Goal: Navigation & Orientation: Find specific page/section

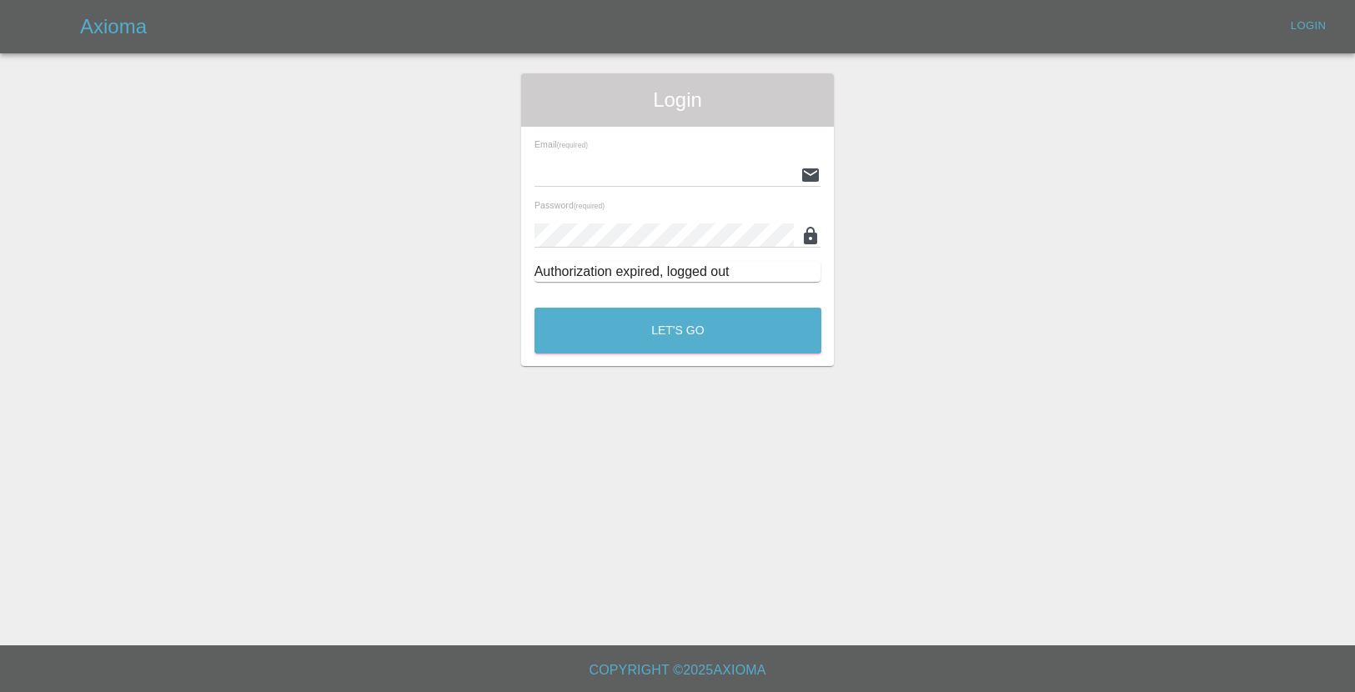
type input "[EMAIL_ADDRESS][DOMAIN_NAME]"
click at [674, 357] on div "Let's Go" at bounding box center [678, 326] width 289 height 63
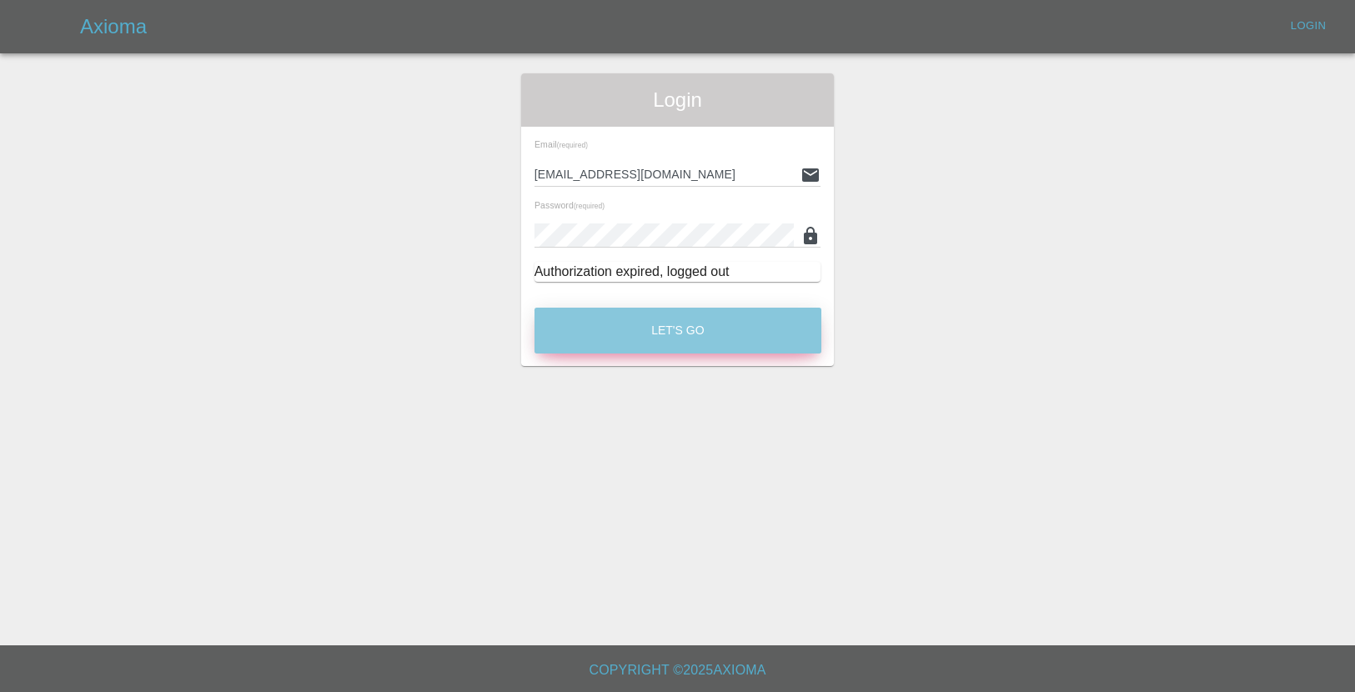
click at [685, 346] on button "Let's Go" at bounding box center [678, 331] width 287 height 46
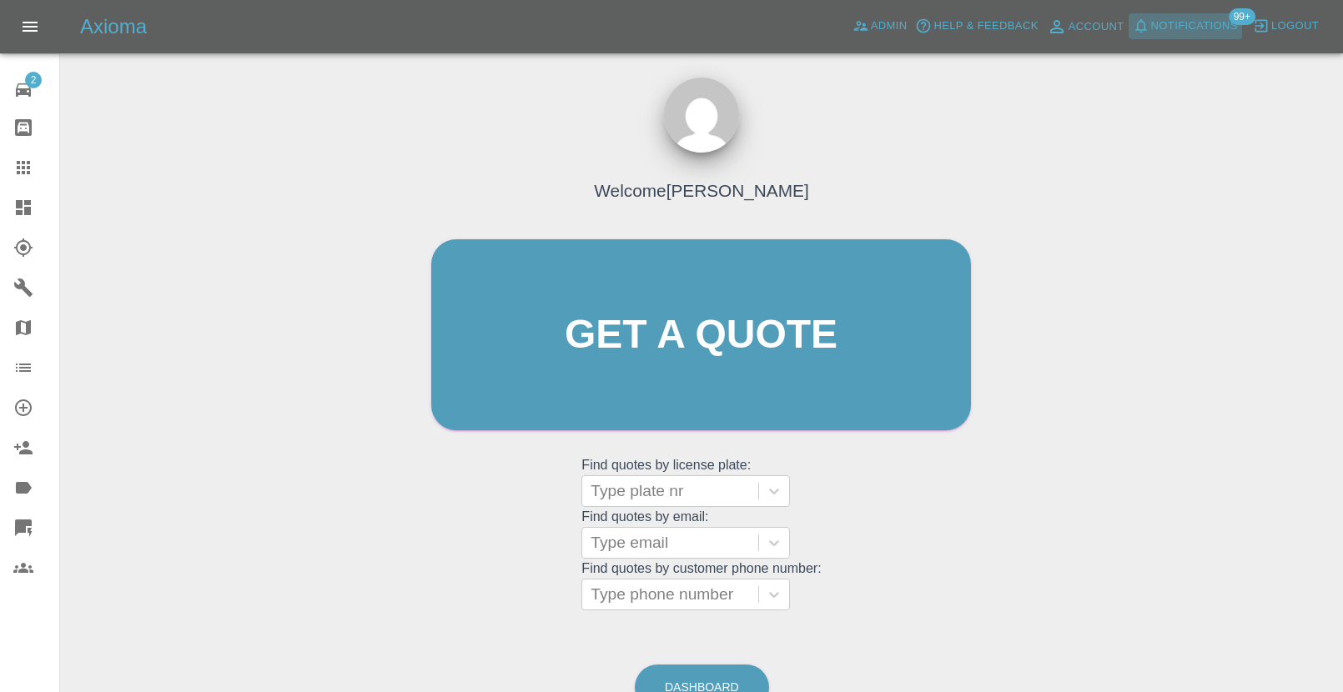
click at [1215, 34] on span "Notifications" at bounding box center [1194, 26] width 87 height 19
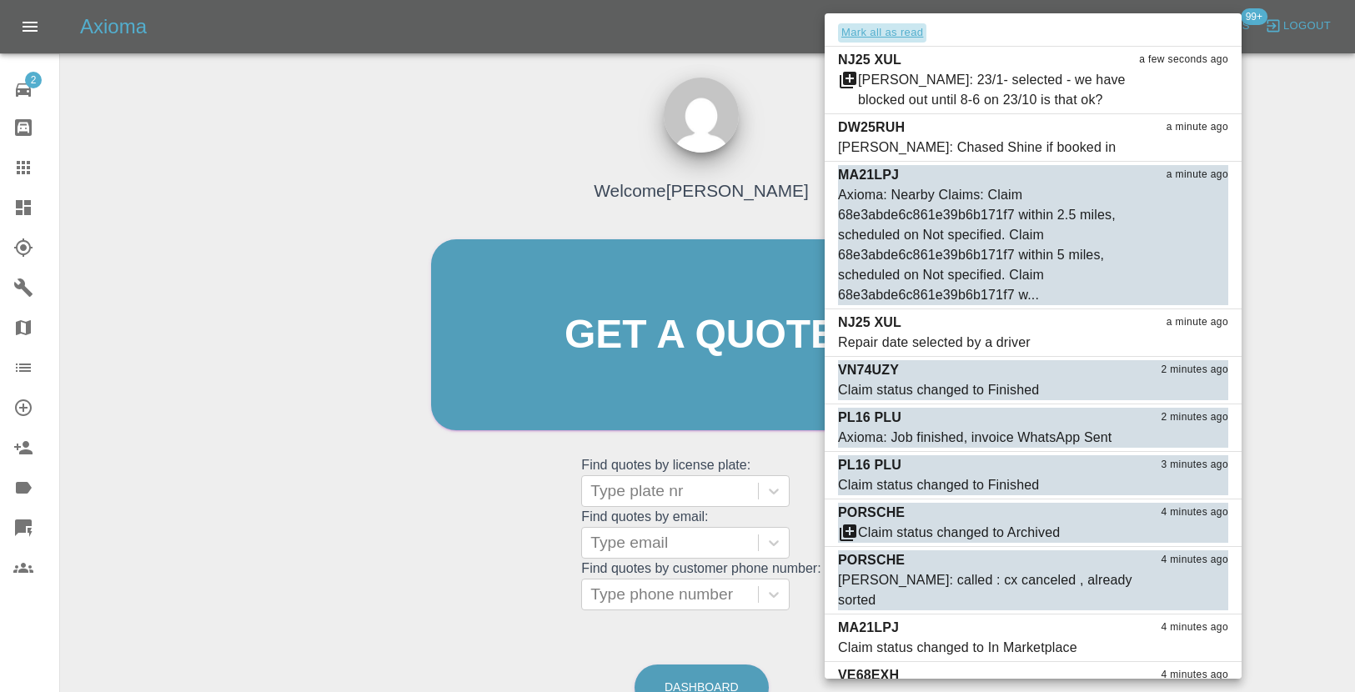
click at [902, 28] on button "Mark all as read" at bounding box center [882, 32] width 88 height 19
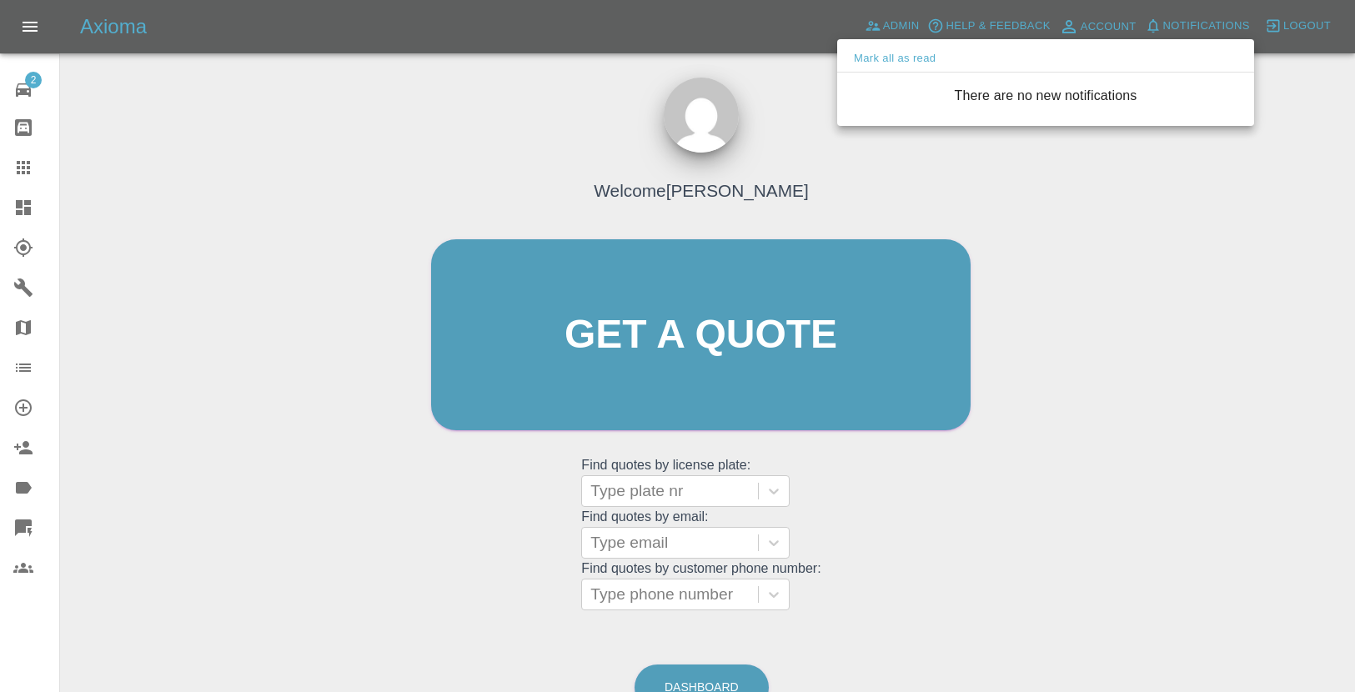
click at [846, 68] on div "Mark all as read" at bounding box center [1045, 59] width 417 height 27
click at [836, 71] on div at bounding box center [677, 346] width 1355 height 692
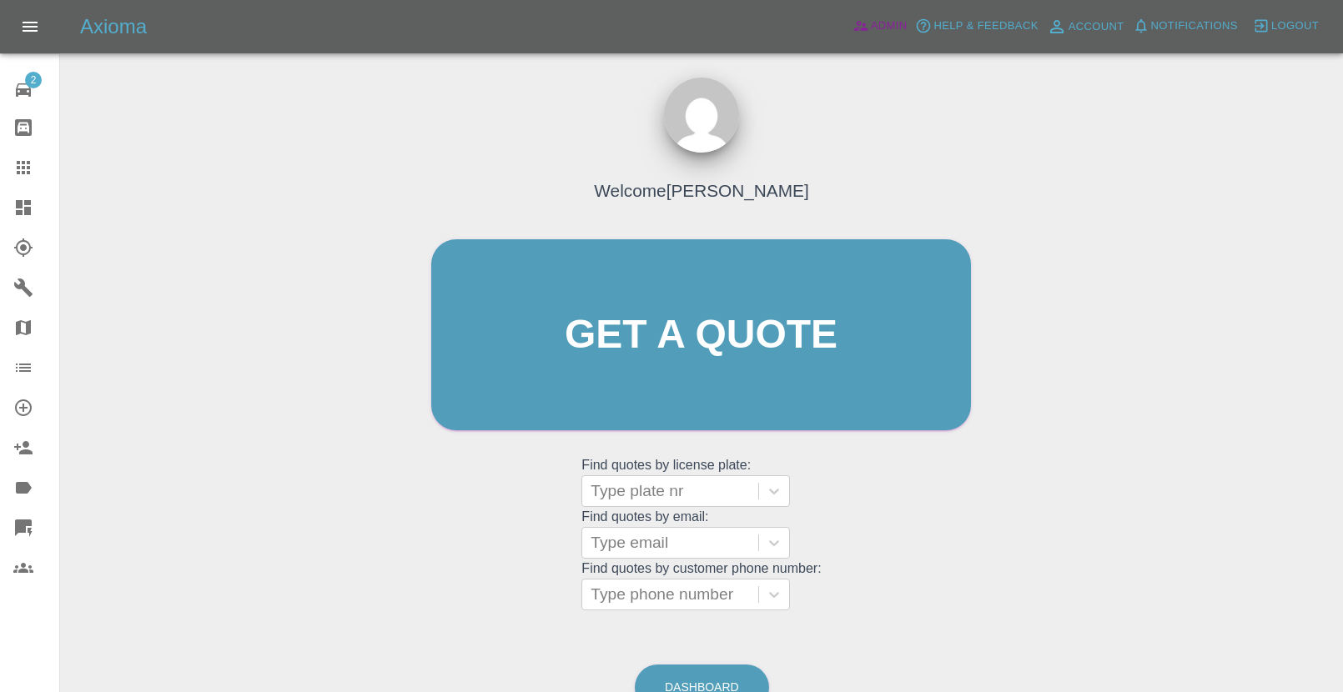
click at [867, 27] on icon at bounding box center [860, 26] width 17 height 17
